Goal: Task Accomplishment & Management: Complete application form

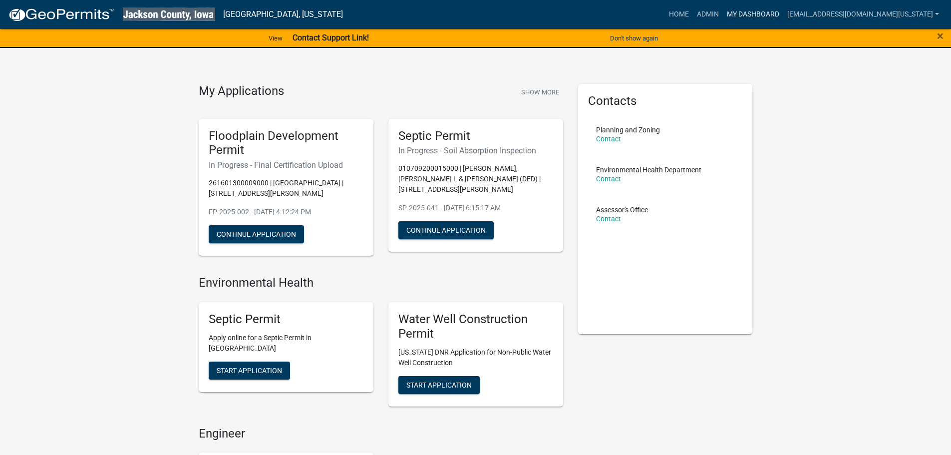
click at [758, 12] on link "My Dashboard" at bounding box center [753, 14] width 60 height 19
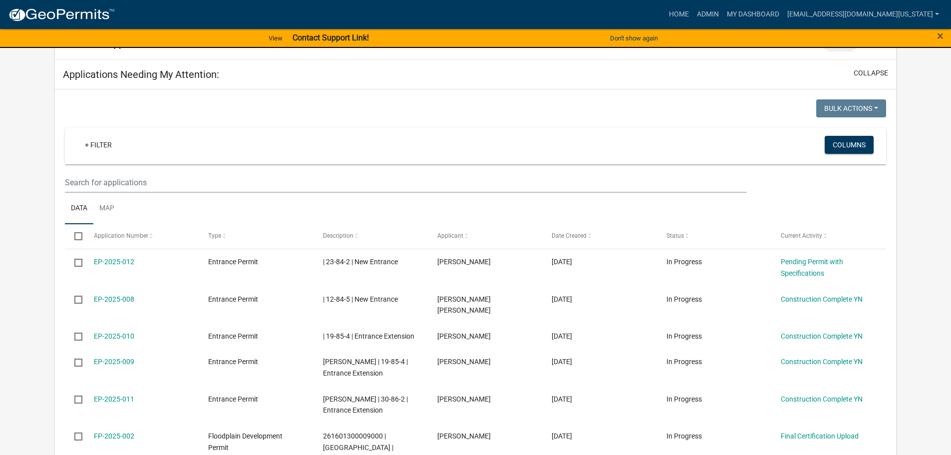
scroll to position [599, 0]
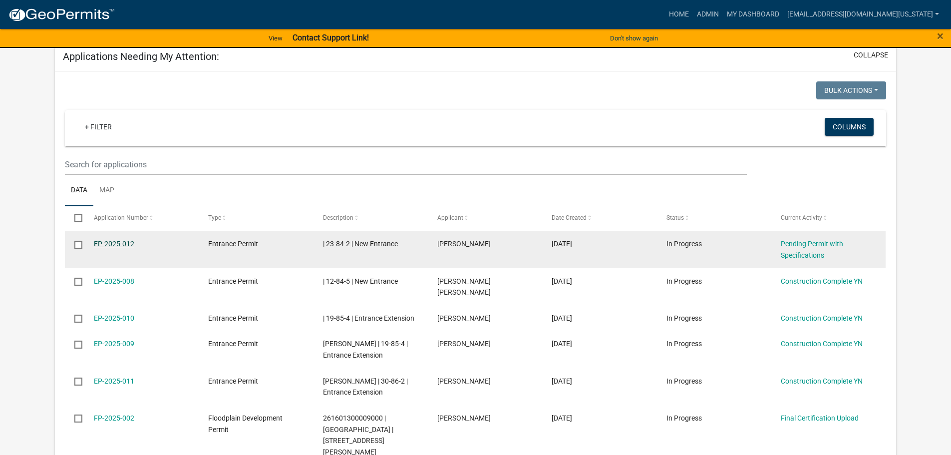
click at [114, 240] on link "EP-2025-012" at bounding box center [114, 244] width 40 height 8
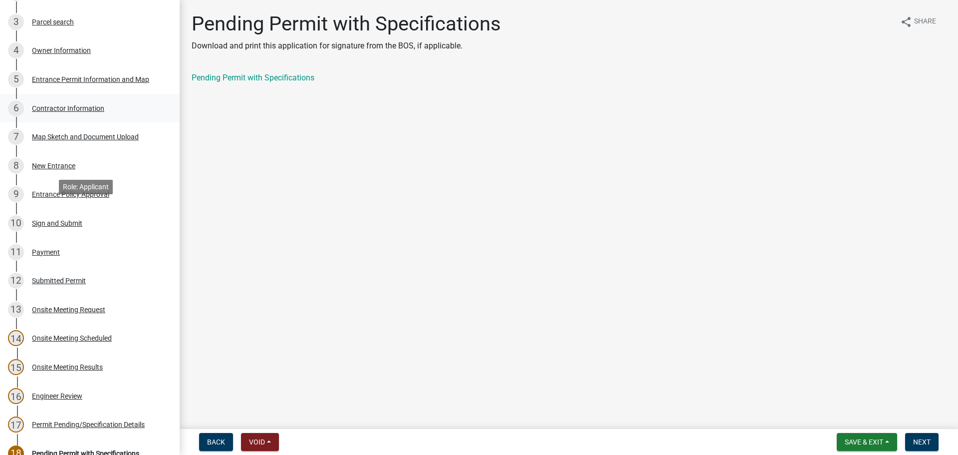
scroll to position [200, 0]
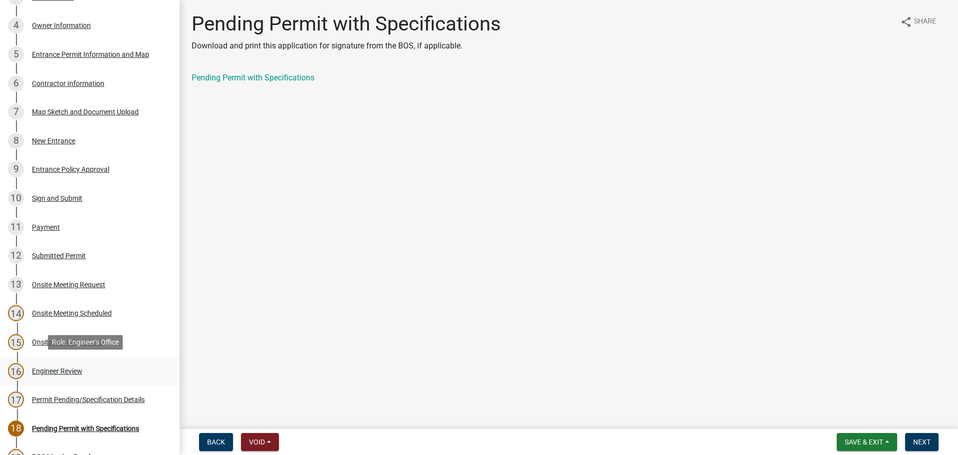
click at [55, 363] on div "16 Engineer Review" at bounding box center [86, 371] width 156 height 16
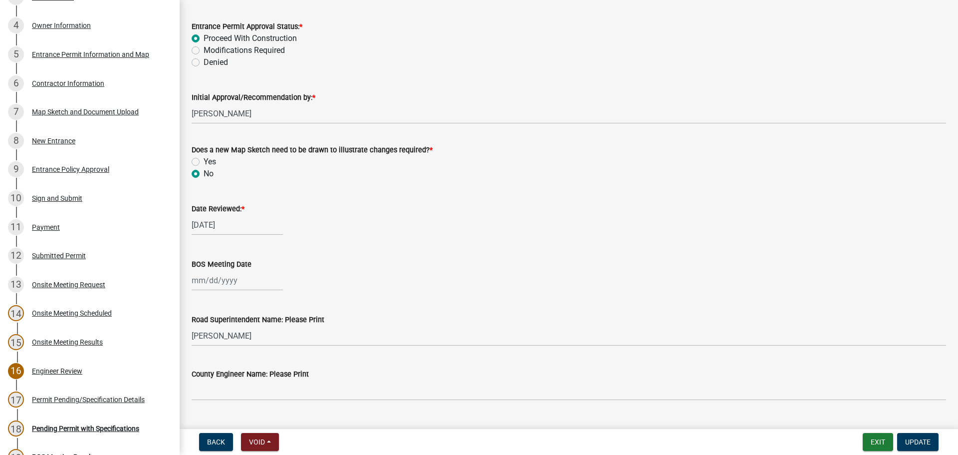
scroll to position [1480, 0]
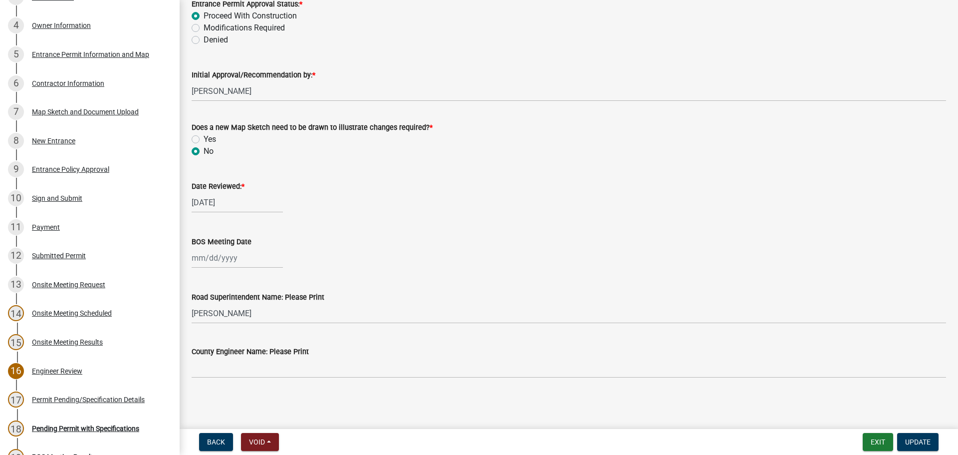
click at [263, 264] on div at bounding box center [237, 258] width 91 height 20
select select "9"
select select "2025"
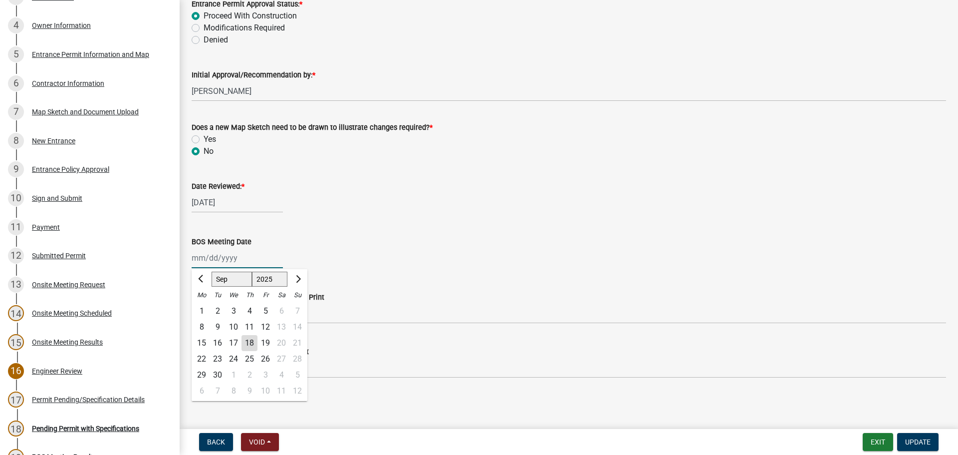
click at [207, 256] on input "BOS Meeting Date" at bounding box center [237, 258] width 91 height 20
click at [318, 266] on div "[PERSON_NAME] Feb Mar Apr [PERSON_NAME][DATE] Oct Nov [DATE] 1526 1527 1528 152…" at bounding box center [569, 258] width 755 height 20
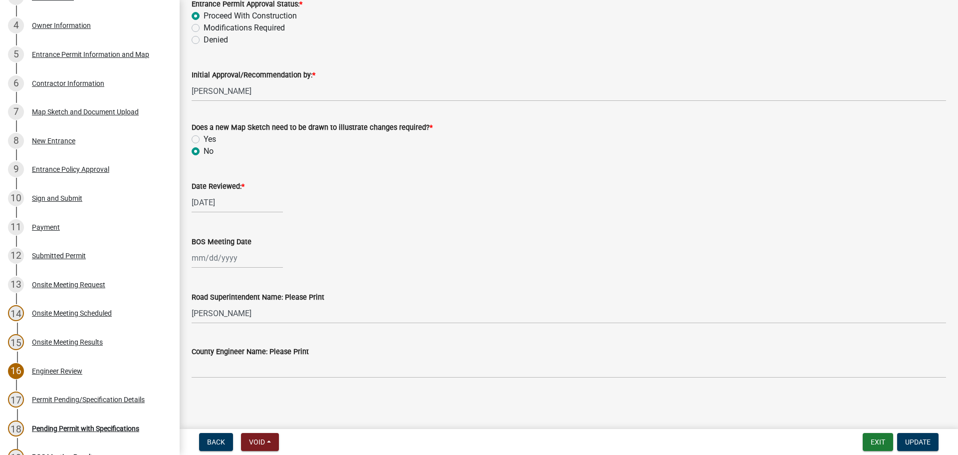
click at [249, 261] on div at bounding box center [237, 258] width 91 height 20
select select "9"
select select "2025"
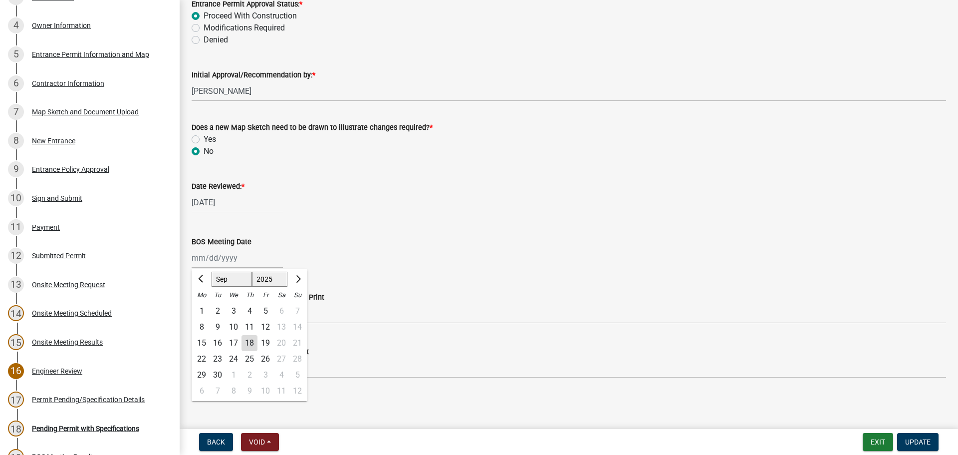
click at [218, 358] on div "23" at bounding box center [218, 359] width 16 height 16
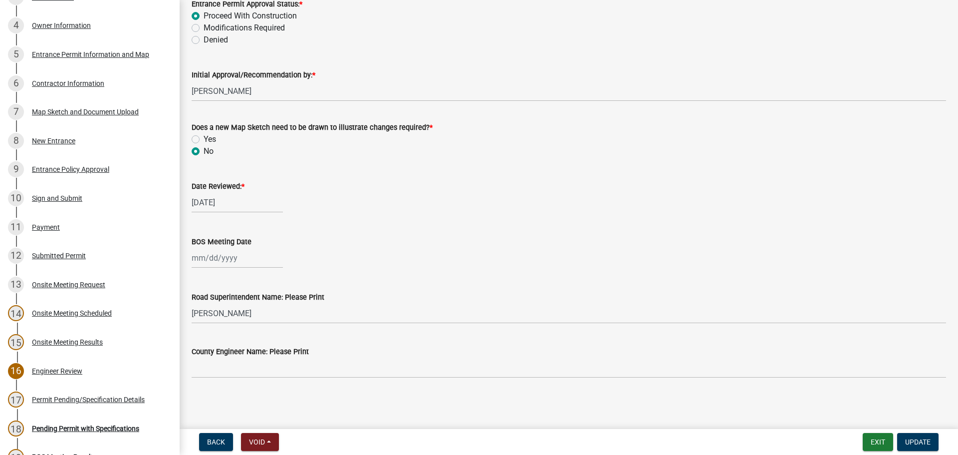
type input "[DATE]"
click at [397, 215] on wm-data-entity-input "Date Reviewed: * [DATE]" at bounding box center [569, 193] width 755 height 55
click at [415, 220] on wm-data-entity-input "Date Reviewed: * [DATE]" at bounding box center [569, 193] width 755 height 55
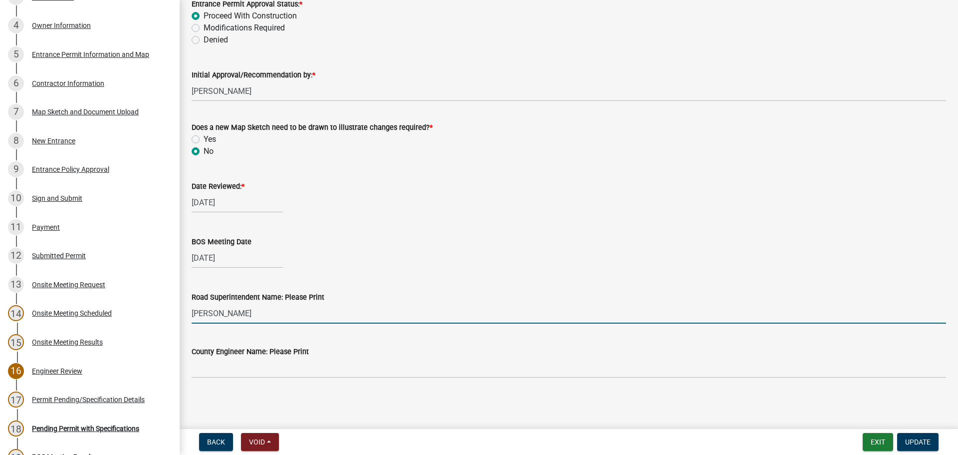
click at [329, 314] on input "[PERSON_NAME]" at bounding box center [569, 313] width 755 height 20
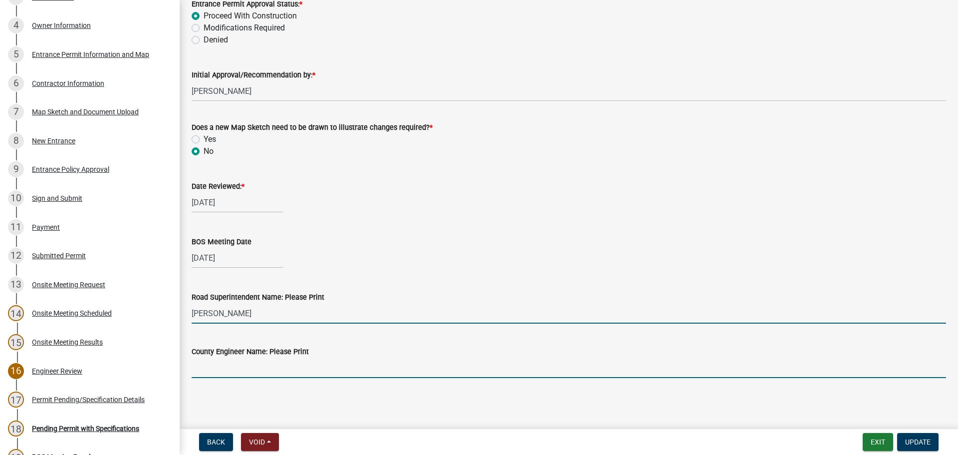
click at [330, 359] on input "County Engineer Name: Please Print" at bounding box center [569, 367] width 755 height 20
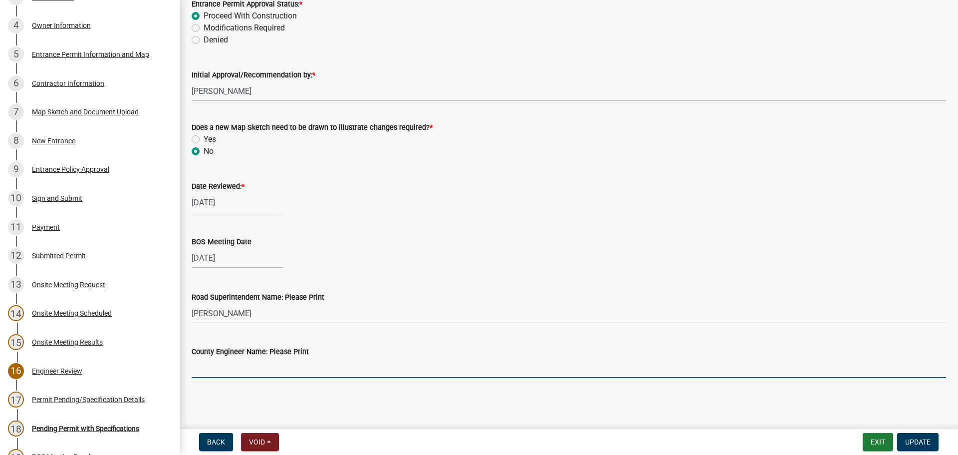
type input "[PERSON_NAME]"
click at [423, 281] on div "Road Superintendent Name: Please Print [PERSON_NAME]" at bounding box center [569, 300] width 755 height 46
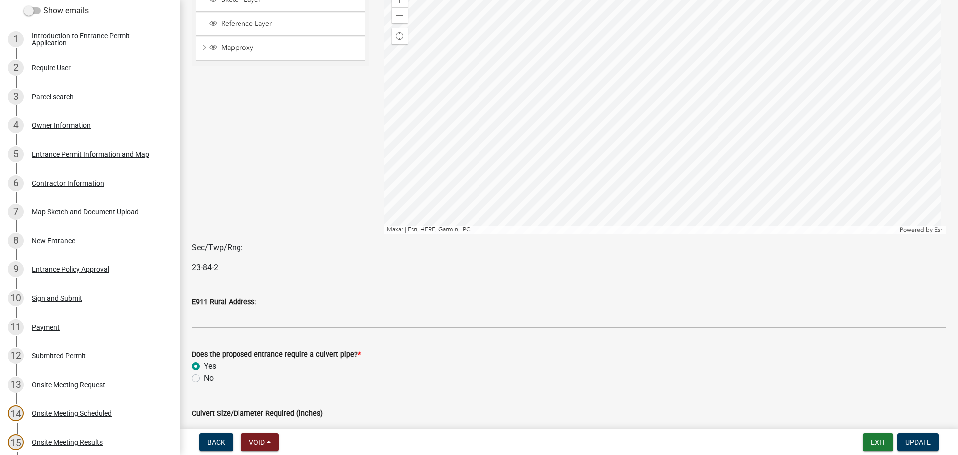
scroll to position [50, 0]
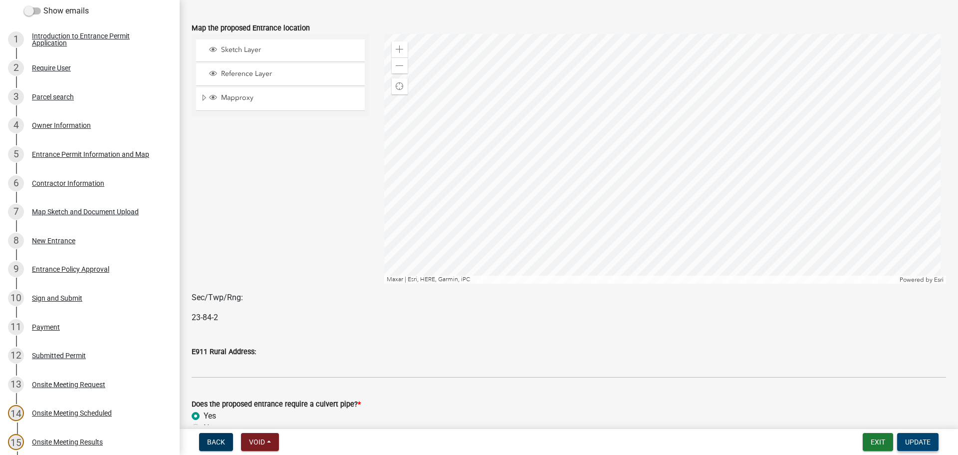
click at [930, 440] on span "Update" at bounding box center [917, 442] width 25 height 8
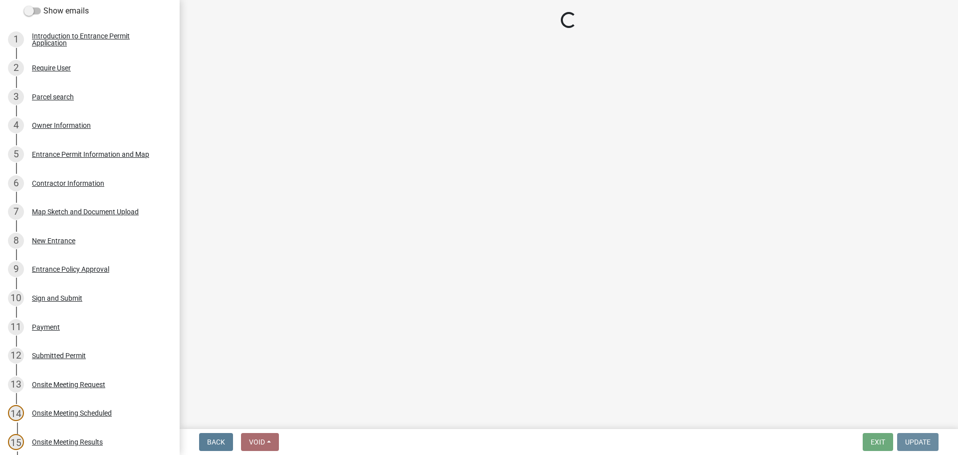
scroll to position [0, 0]
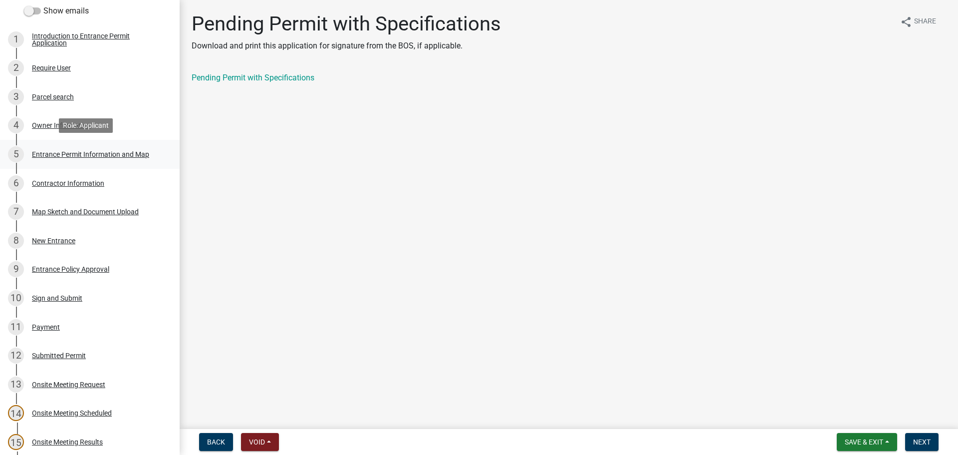
click at [52, 152] on div "Entrance Permit Information and Map" at bounding box center [90, 154] width 117 height 7
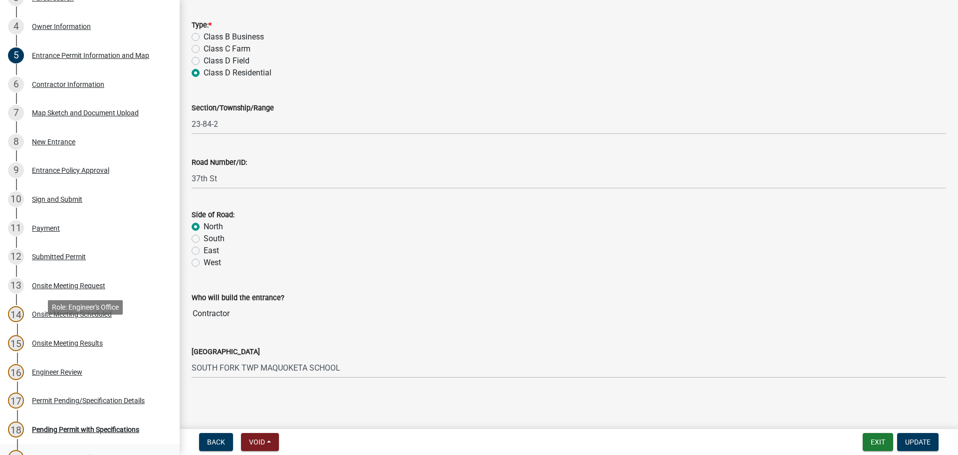
scroll to position [349, 0]
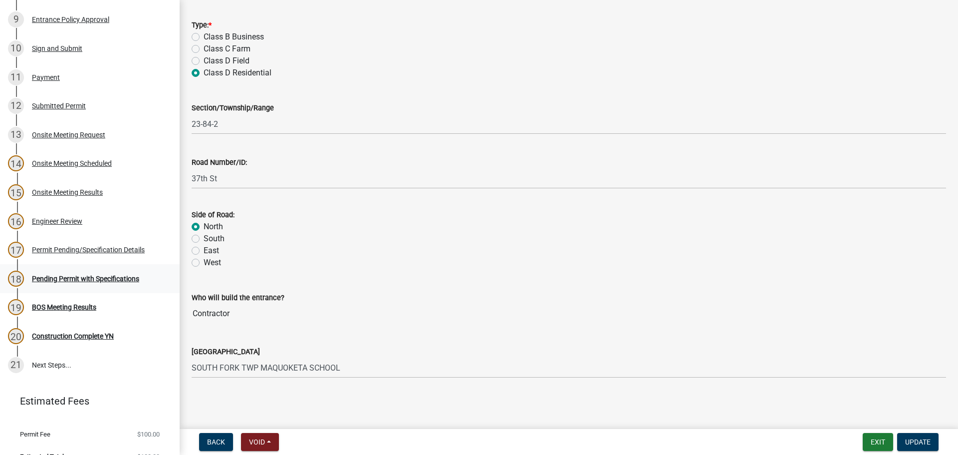
click at [58, 278] on div "Pending Permit with Specifications" at bounding box center [85, 278] width 107 height 7
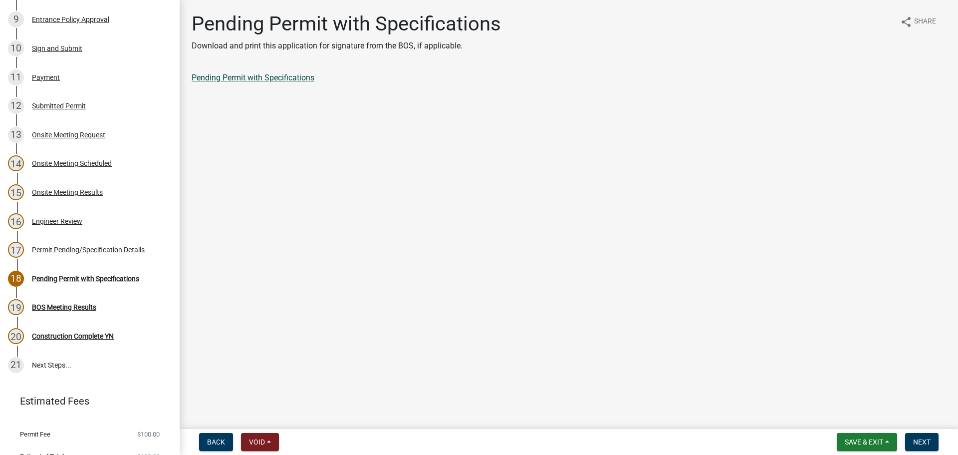
click at [298, 77] on link "Pending Permit with Specifications" at bounding box center [253, 77] width 123 height 9
